Goal: Navigation & Orientation: Find specific page/section

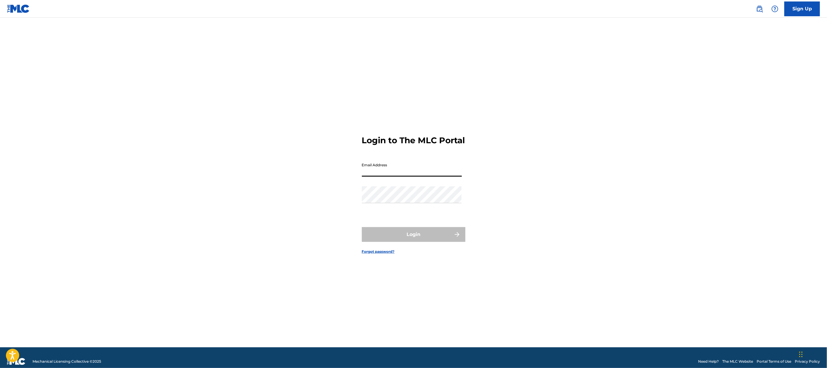
click at [392, 176] on input "Email Address" at bounding box center [412, 168] width 100 height 17
type input "[EMAIL_ADDRESS][DOMAIN_NAME]"
click at [426, 241] on button "Login" at bounding box center [414, 234] width 104 height 15
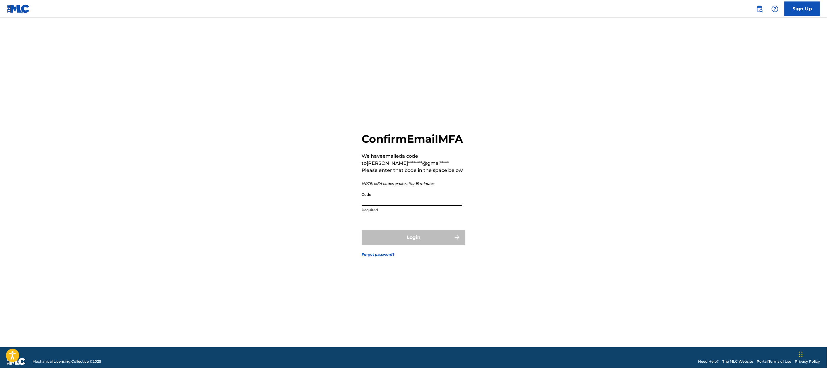
click at [377, 206] on input "Code" at bounding box center [412, 198] width 100 height 17
type input "251199"
click at [391, 242] on button "Login" at bounding box center [414, 237] width 104 height 15
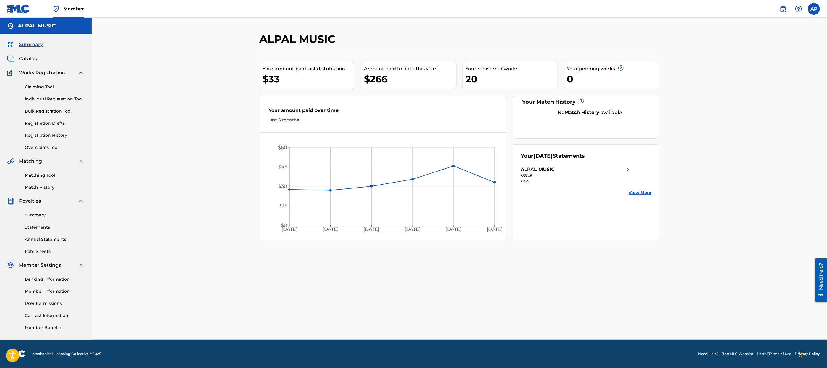
click at [25, 60] on span "Catalog" at bounding box center [28, 58] width 19 height 7
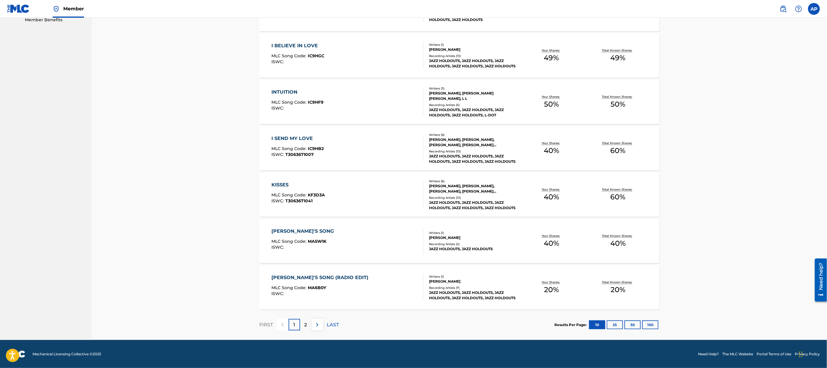
scroll to position [309, 0]
